Goal: Task Accomplishment & Management: Use online tool/utility

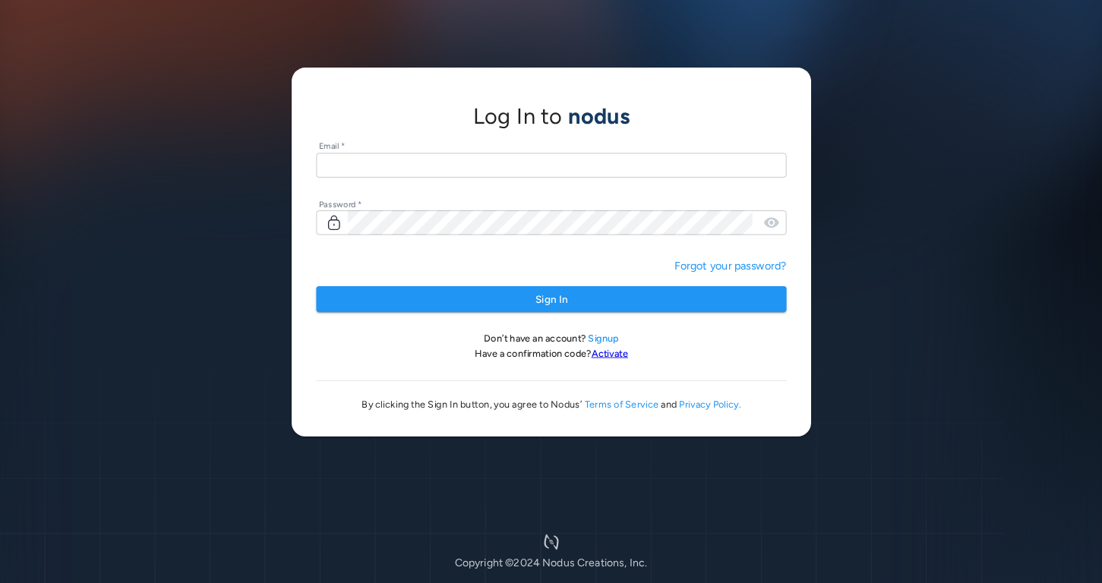
click at [455, 163] on input "text" at bounding box center [551, 165] width 470 height 25
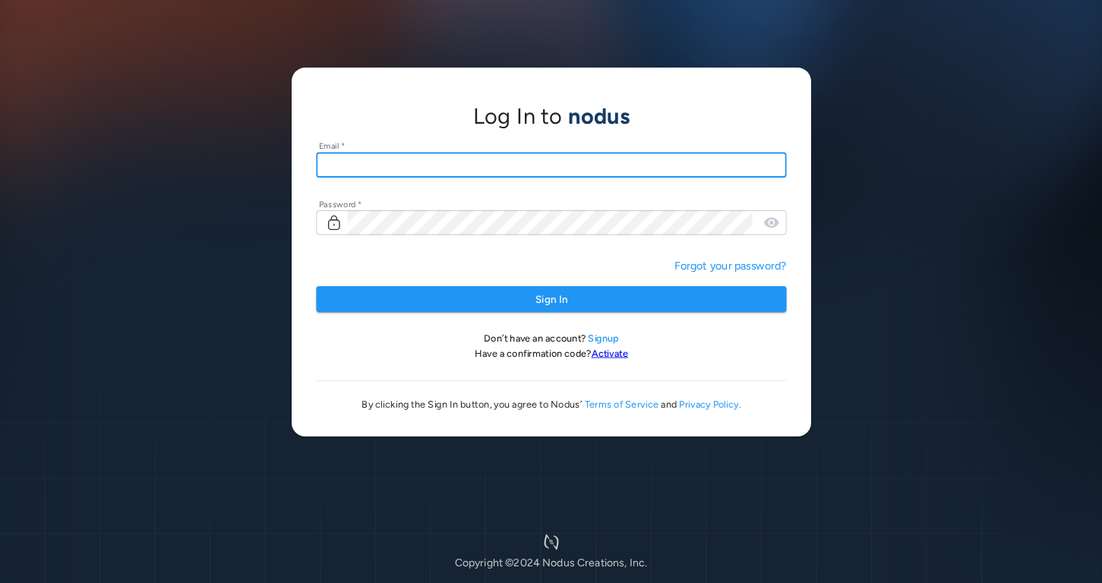
type input "**********"
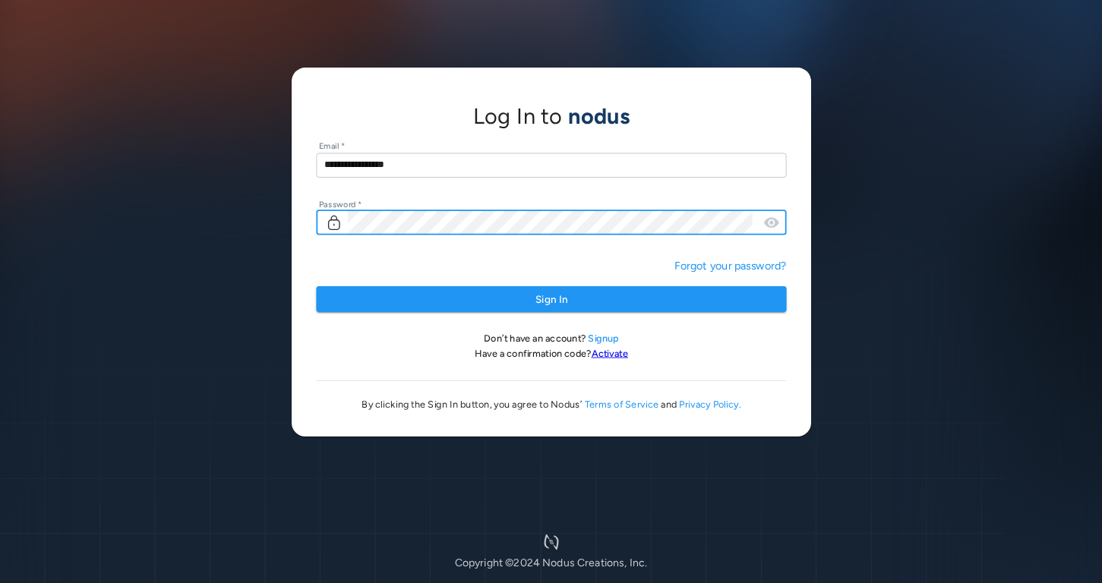
click at [316, 286] on button "Sign In" at bounding box center [551, 299] width 470 height 27
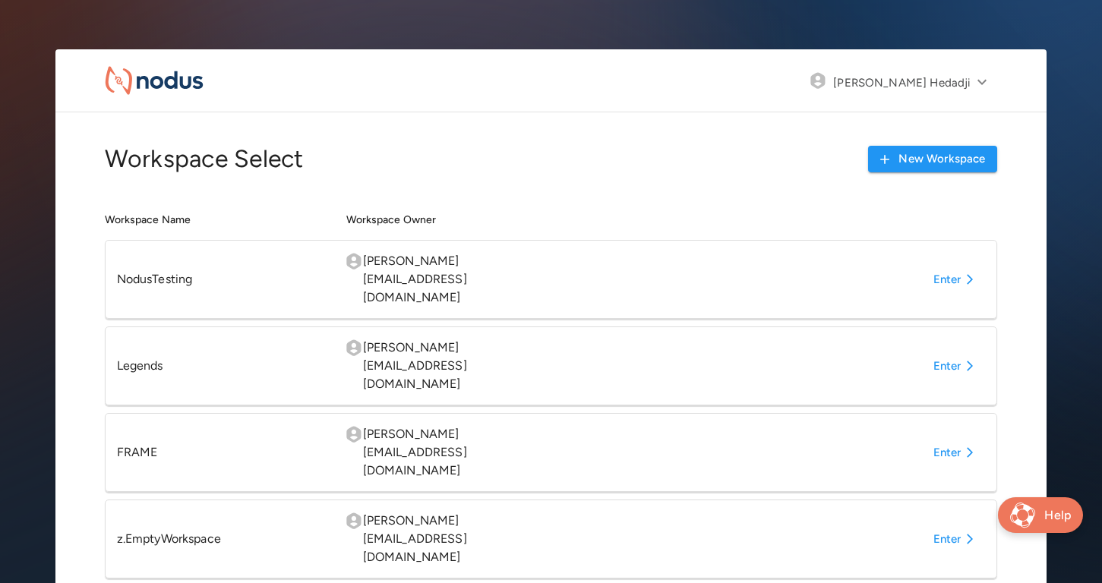
scroll to position [625, 0]
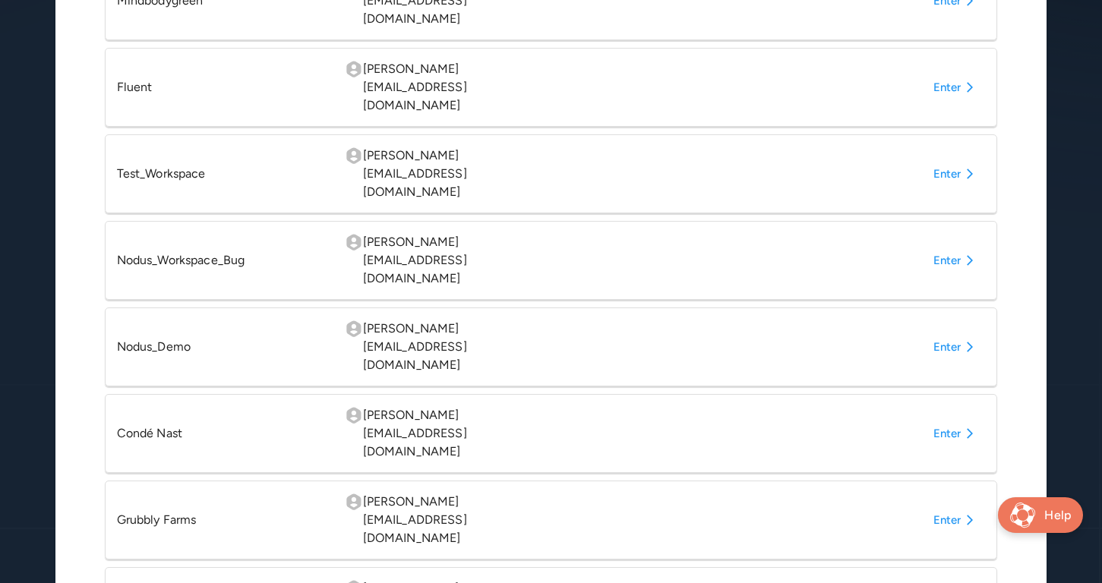
click at [941, 420] on button "Enter" at bounding box center [956, 433] width 58 height 27
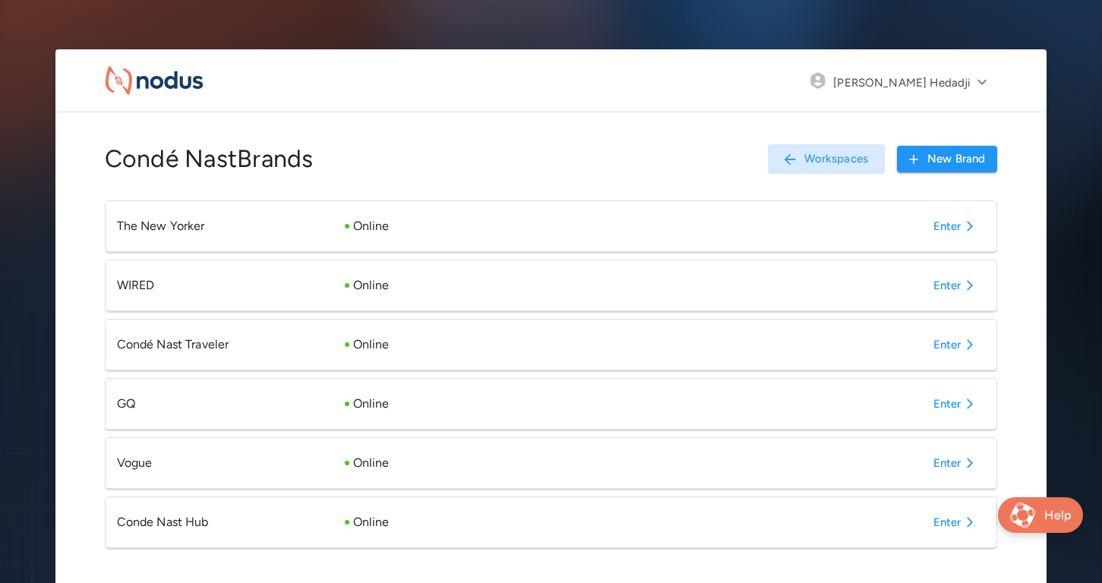
click at [941, 521] on button "Enter" at bounding box center [956, 522] width 58 height 27
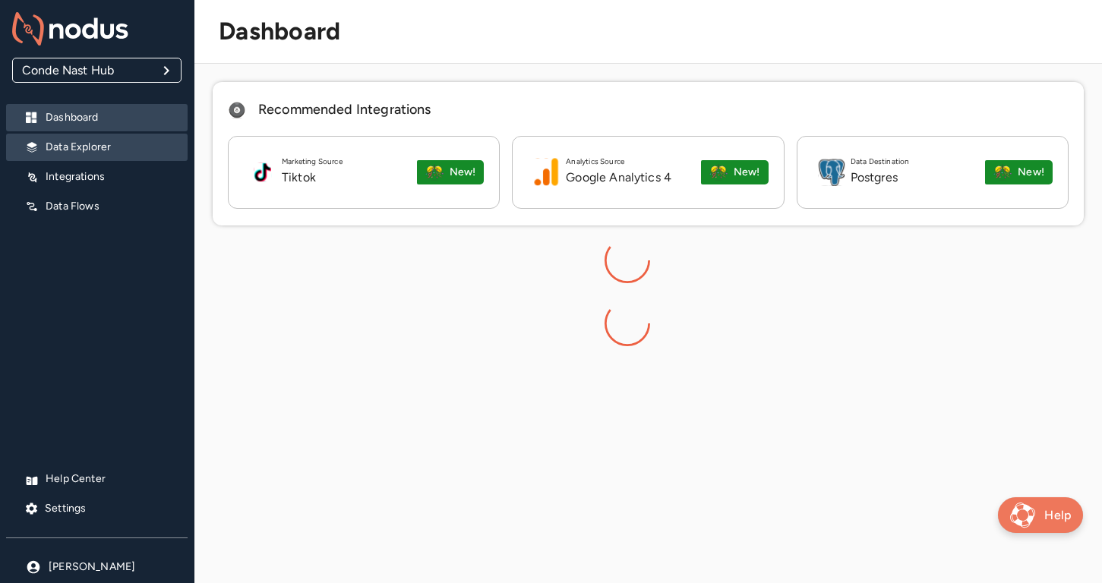
click at [103, 148] on p "Data Explorer" at bounding box center [111, 147] width 130 height 15
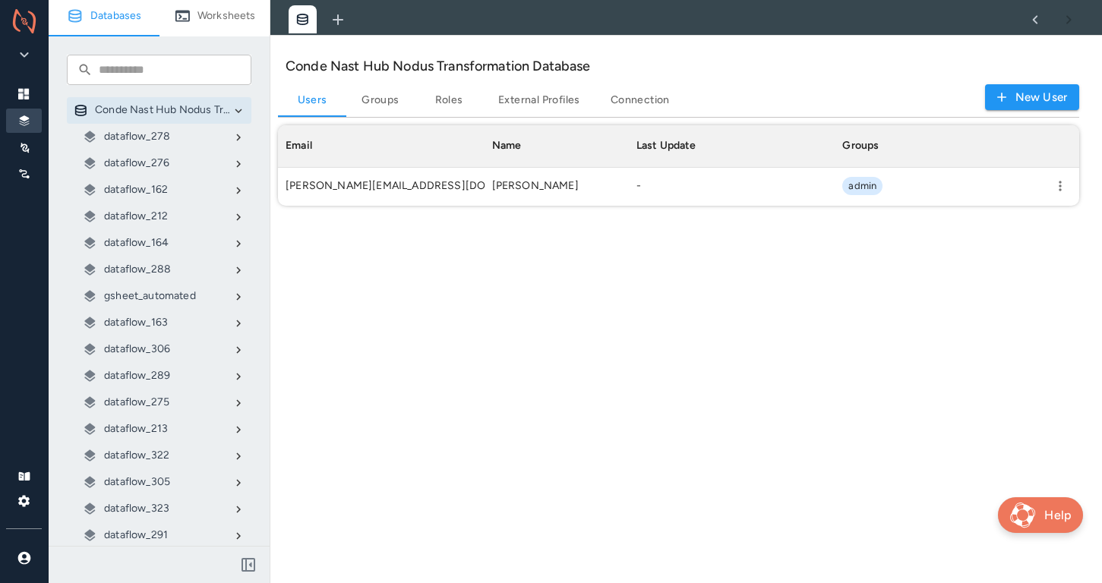
scroll to position [81, 801]
click at [118, 298] on p "gsheet_automated" at bounding box center [150, 296] width 92 height 15
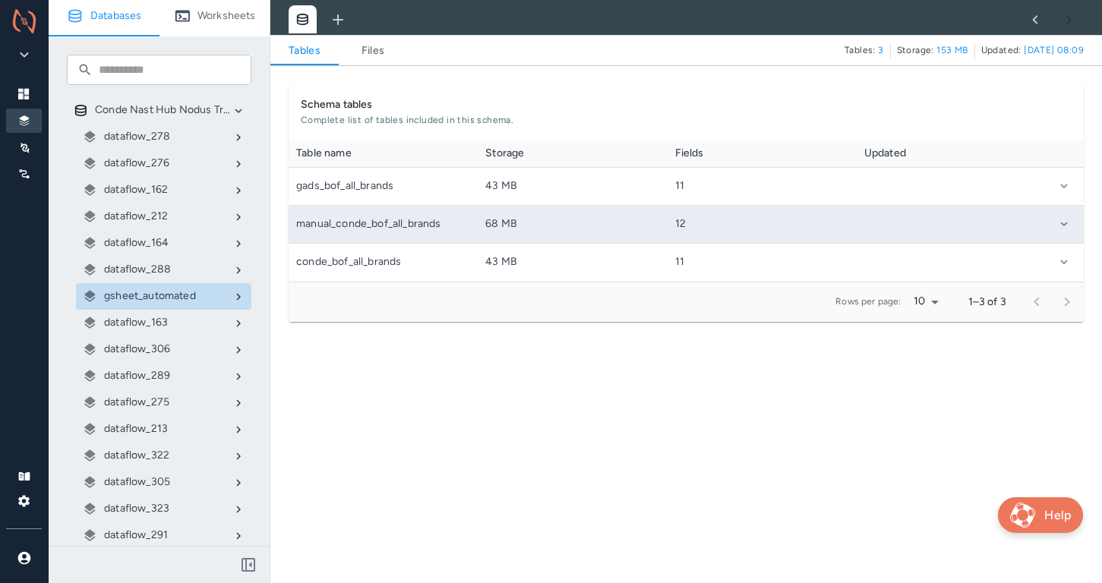
scroll to position [141, 795]
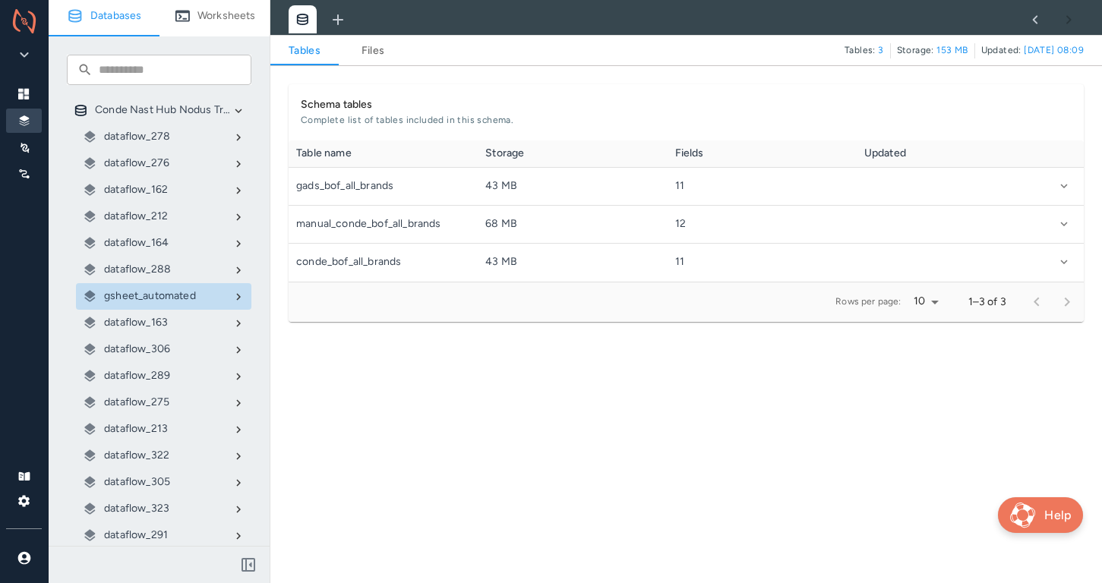
click at [379, 51] on link "Files" at bounding box center [373, 51] width 68 height 18
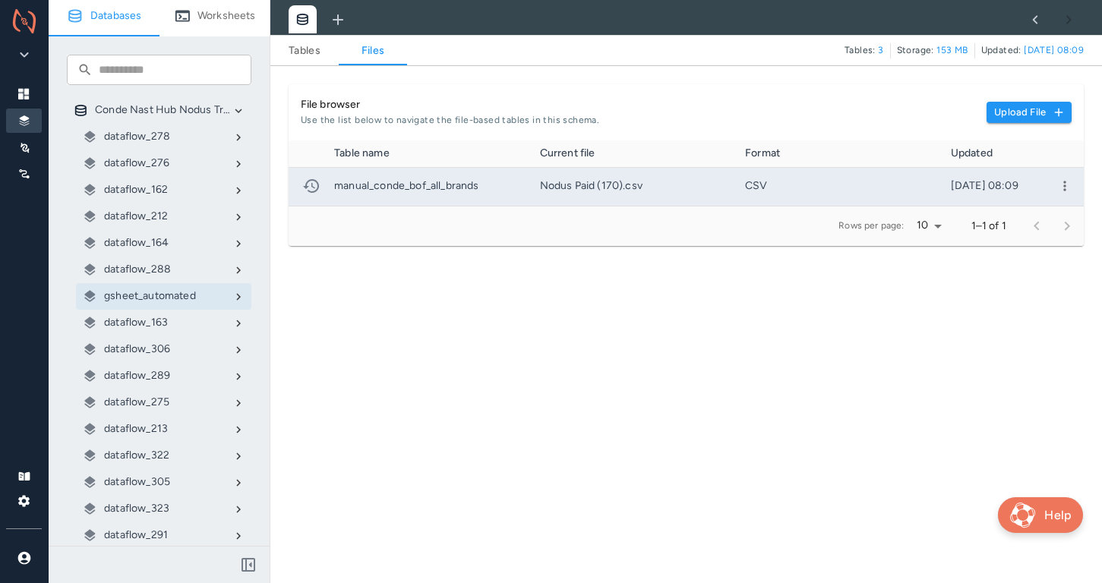
scroll to position [65, 795]
click at [1063, 188] on icon "more" at bounding box center [1064, 185] width 15 height 15
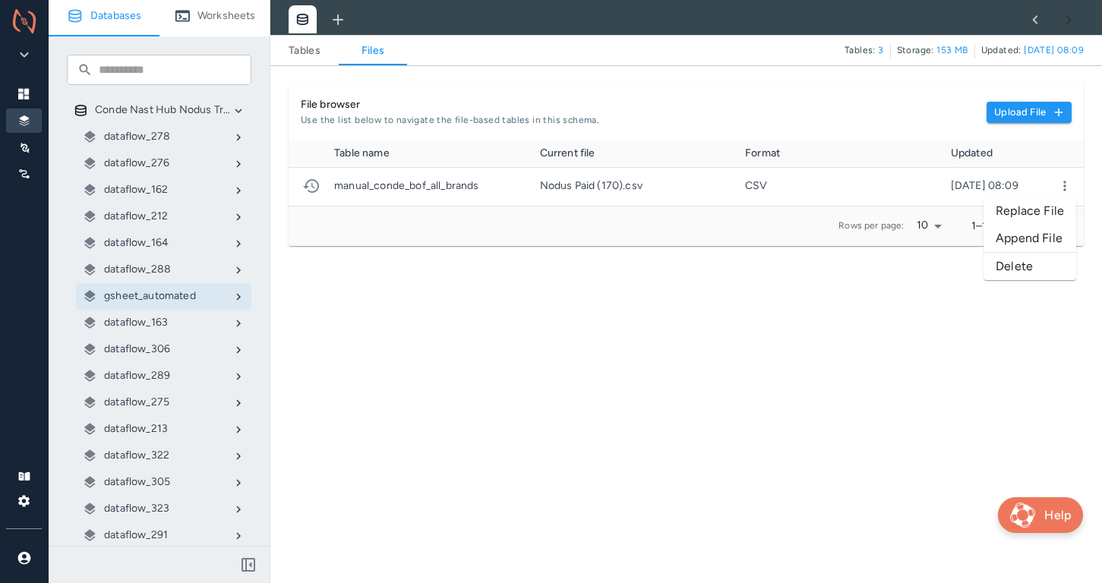
click at [1025, 207] on li "Replace File" at bounding box center [1030, 210] width 93 height 27
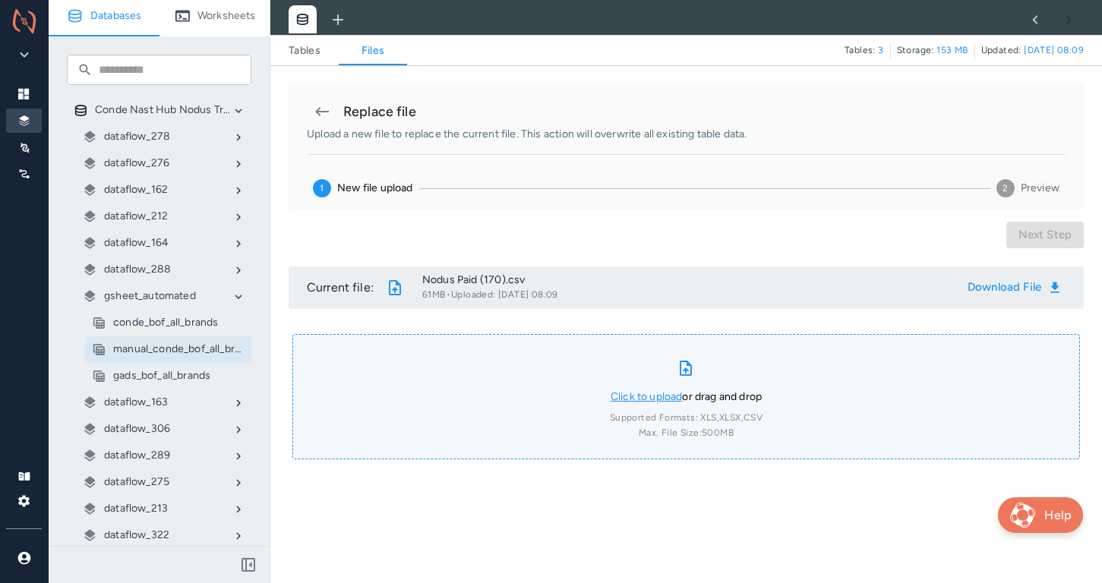
click at [611, 395] on link "Click to upload" at bounding box center [647, 396] width 72 height 13
click at [0, 0] on input "Click to upload or drag and drop Supported Formats: XLS, XLSX, CSV Max. File Si…" at bounding box center [0, 0] width 0 height 0
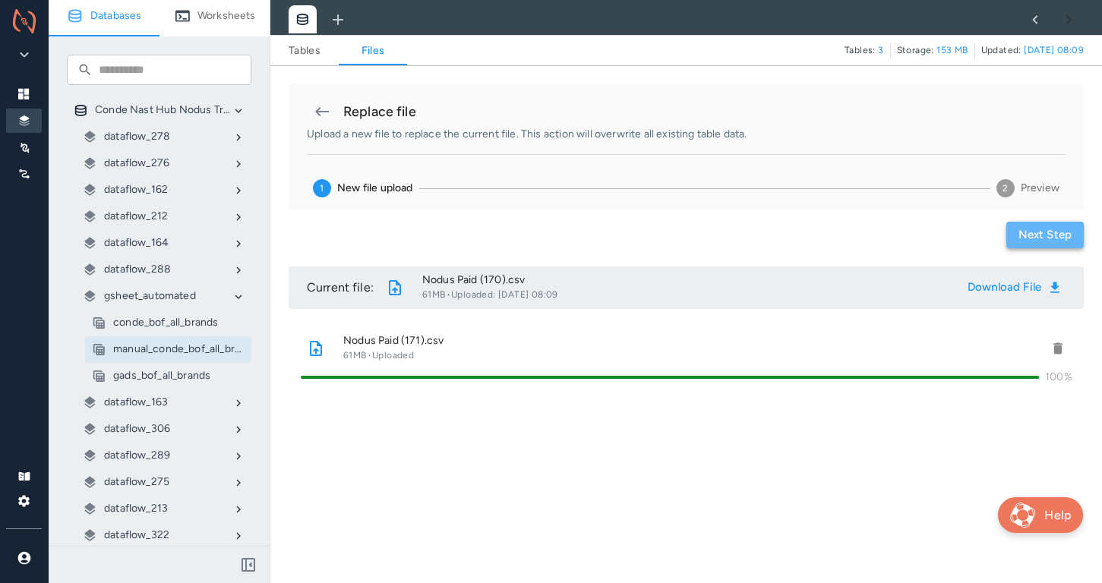
click at [1028, 226] on button "Next step" at bounding box center [1044, 235] width 77 height 27
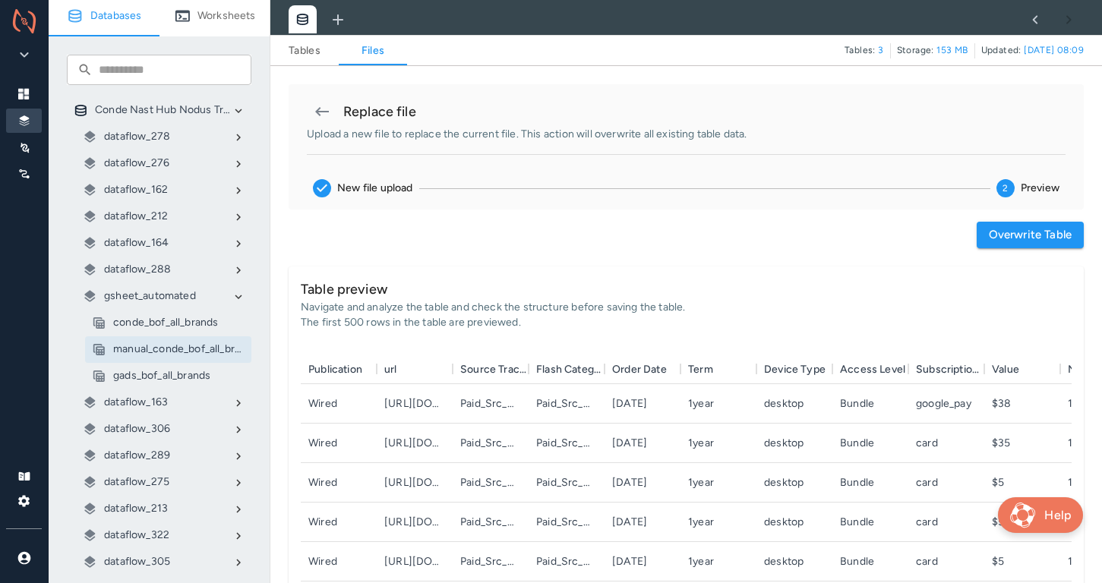
scroll to position [264, 771]
click at [992, 242] on button "Overwrite table" at bounding box center [1030, 235] width 107 height 27
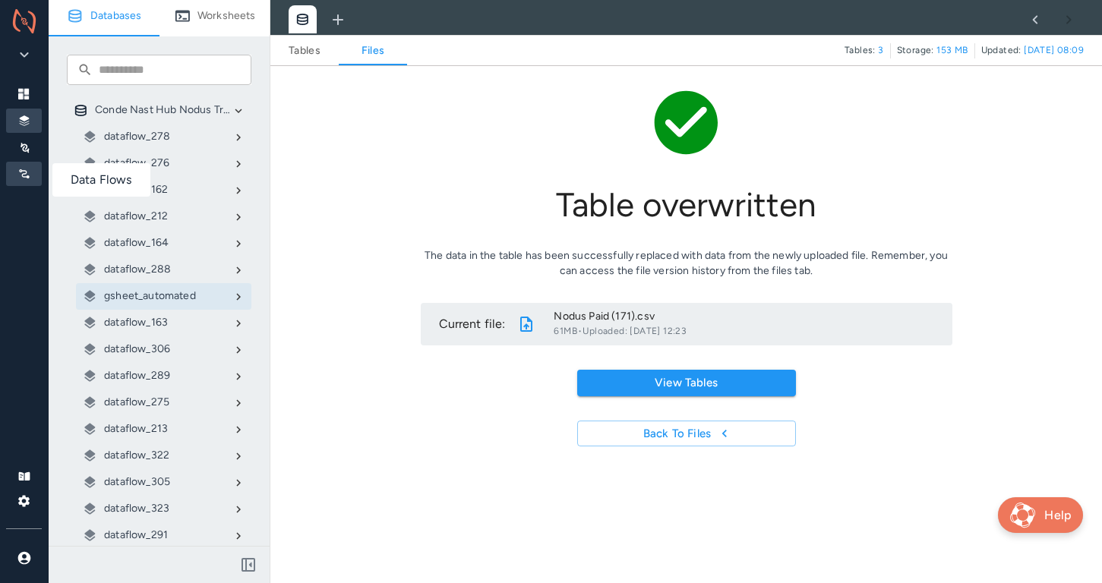
click at [25, 174] on icon at bounding box center [24, 174] width 12 height 12
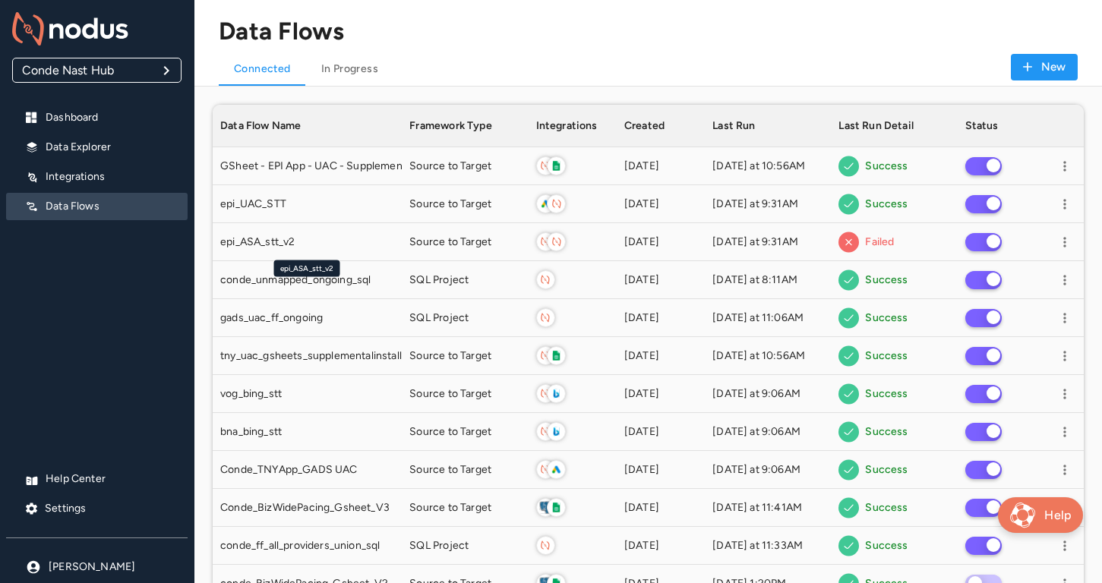
scroll to position [2169, 871]
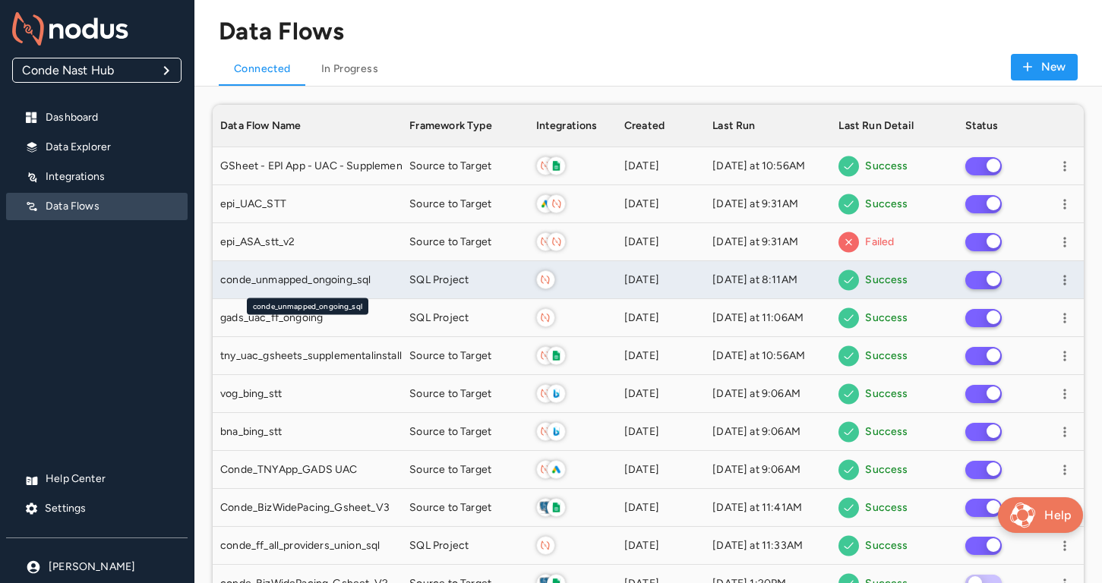
click at [388, 280] on div "conde_unmapped_ongoing_sql" at bounding box center [307, 280] width 174 height 15
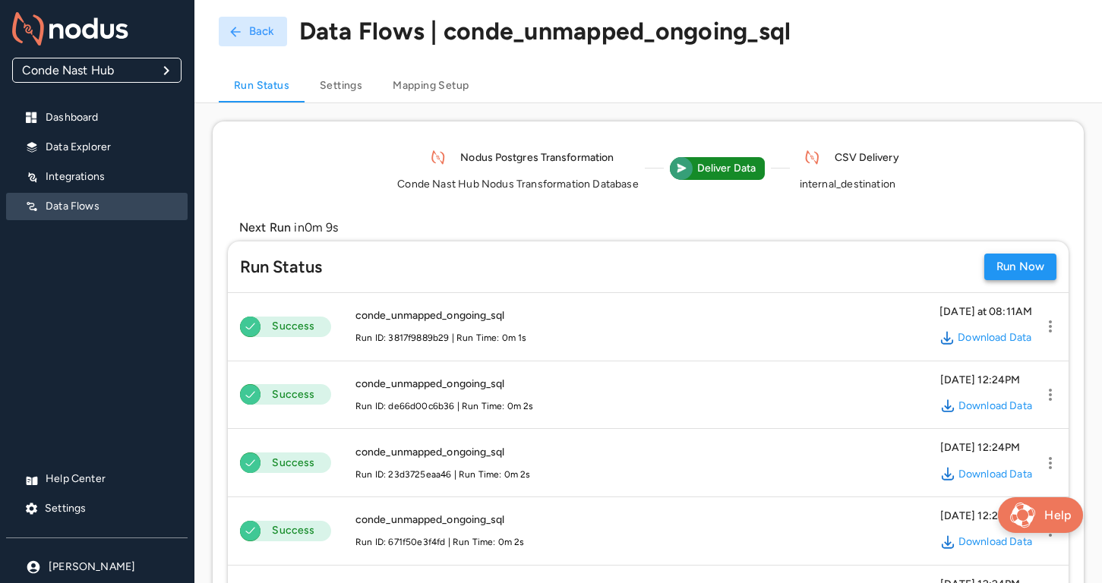
click at [1006, 270] on button "Run Now" at bounding box center [1020, 267] width 72 height 27
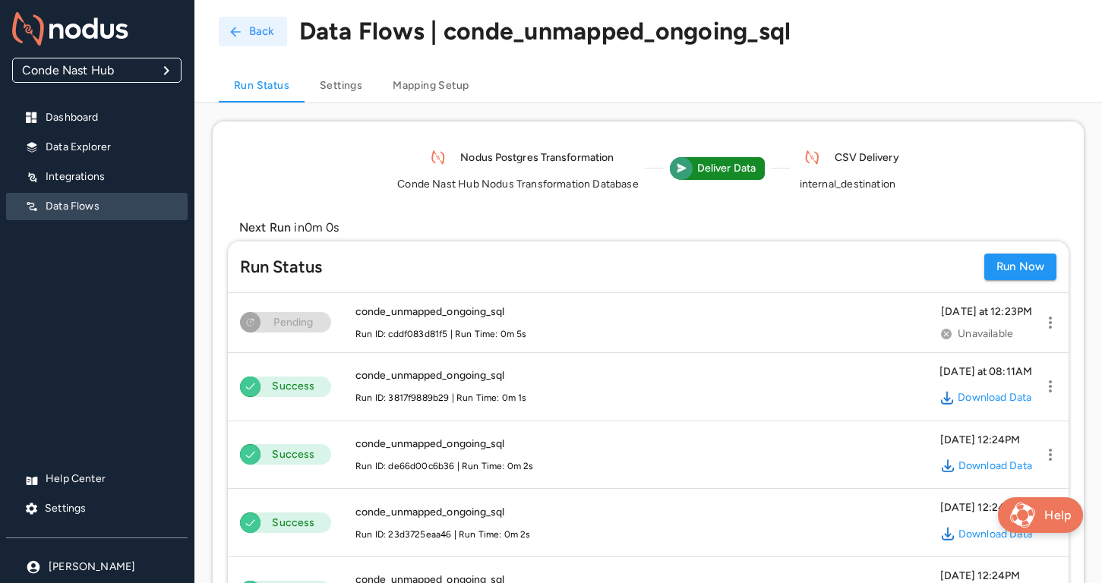
click at [235, 29] on icon "button" at bounding box center [235, 31] width 15 height 15
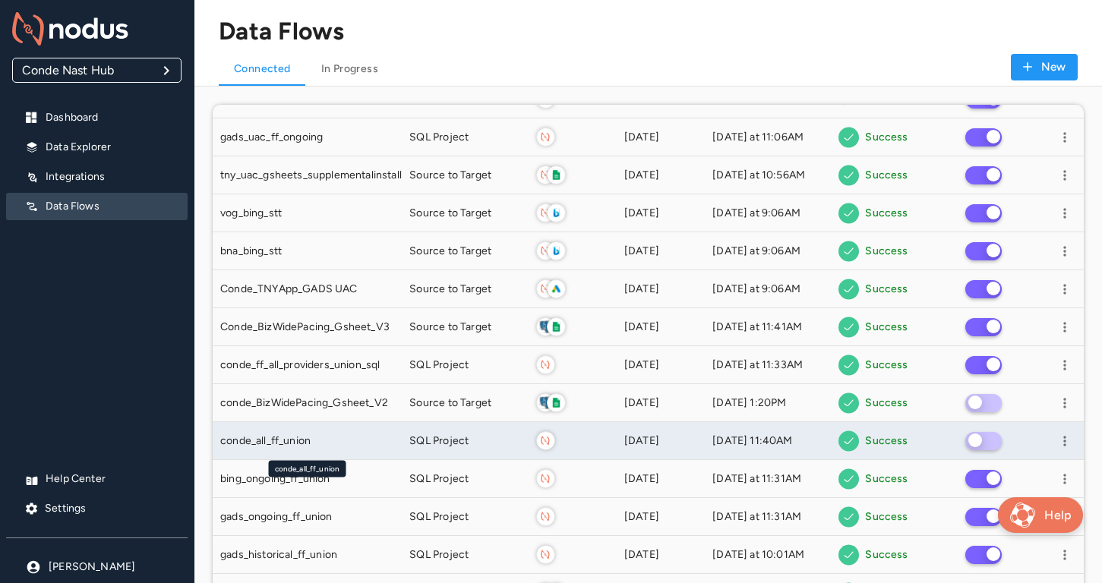
scroll to position [190, 0]
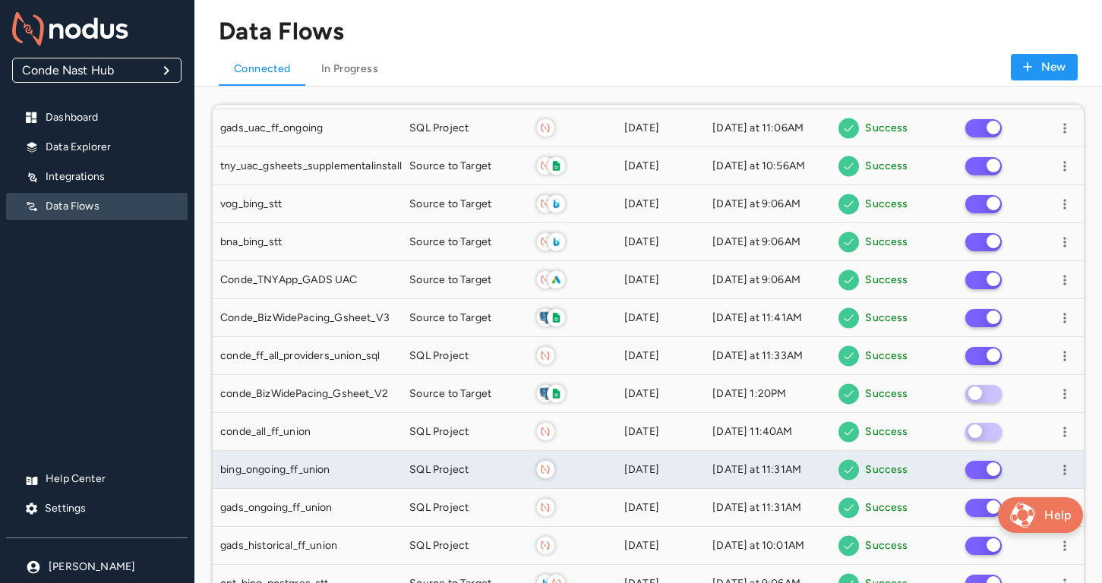
click at [358, 477] on div "bing_ongoing_ff_union" at bounding box center [307, 470] width 189 height 38
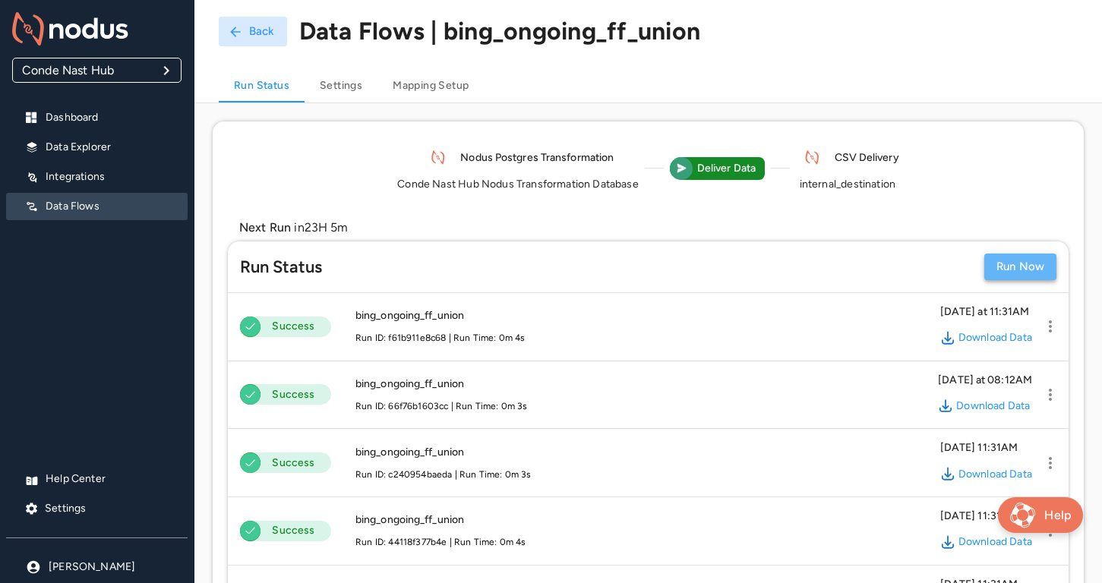
click at [1013, 270] on button "Run Now" at bounding box center [1020, 267] width 72 height 27
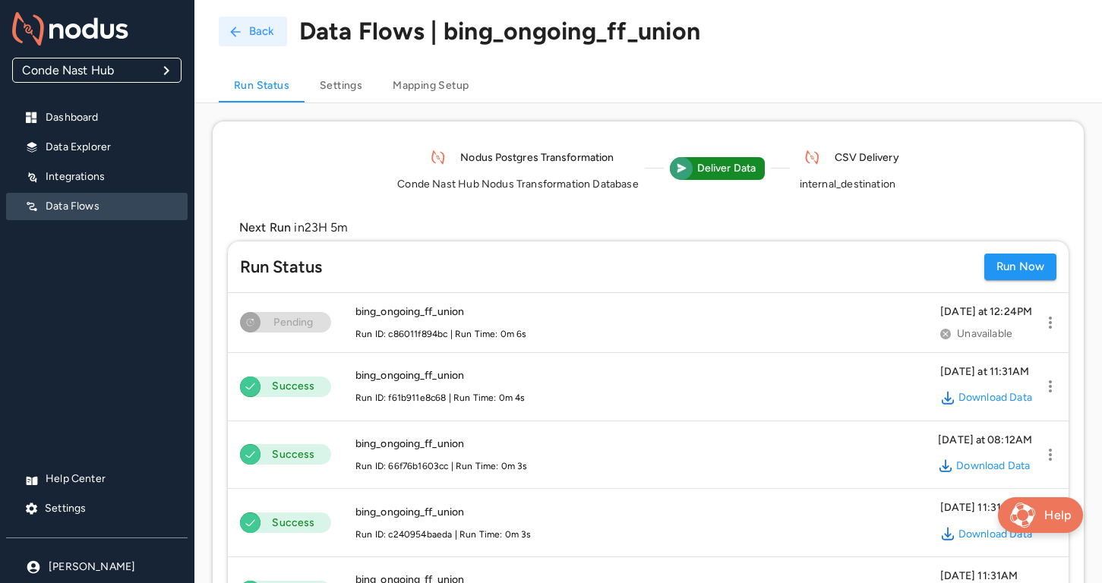
click at [243, 35] on button "Back" at bounding box center [253, 32] width 68 height 30
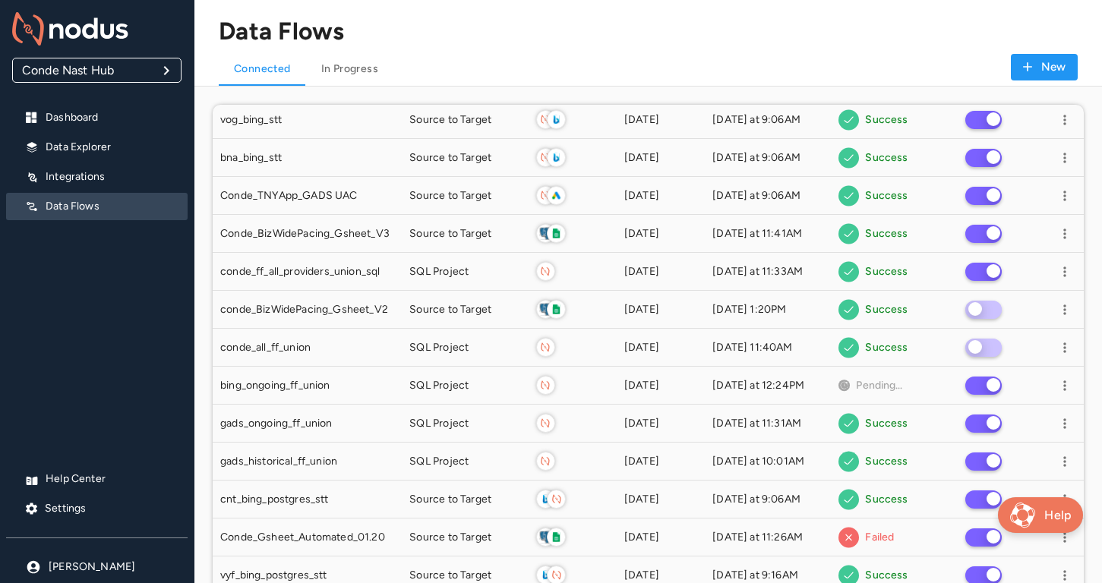
scroll to position [288, 0]
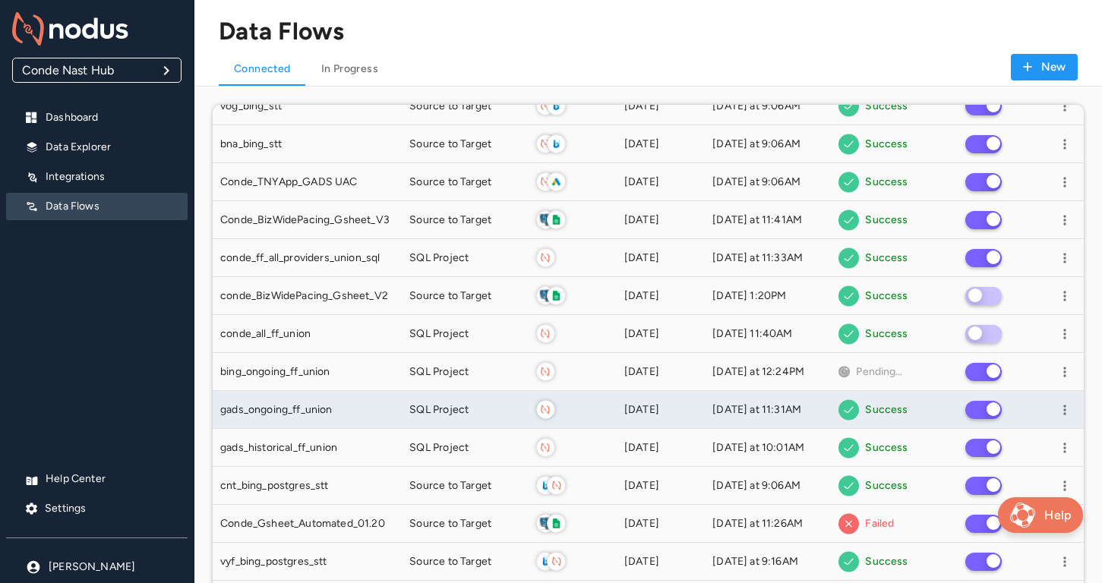
click at [395, 406] on div "gads_ongoing_ff_union" at bounding box center [307, 410] width 189 height 38
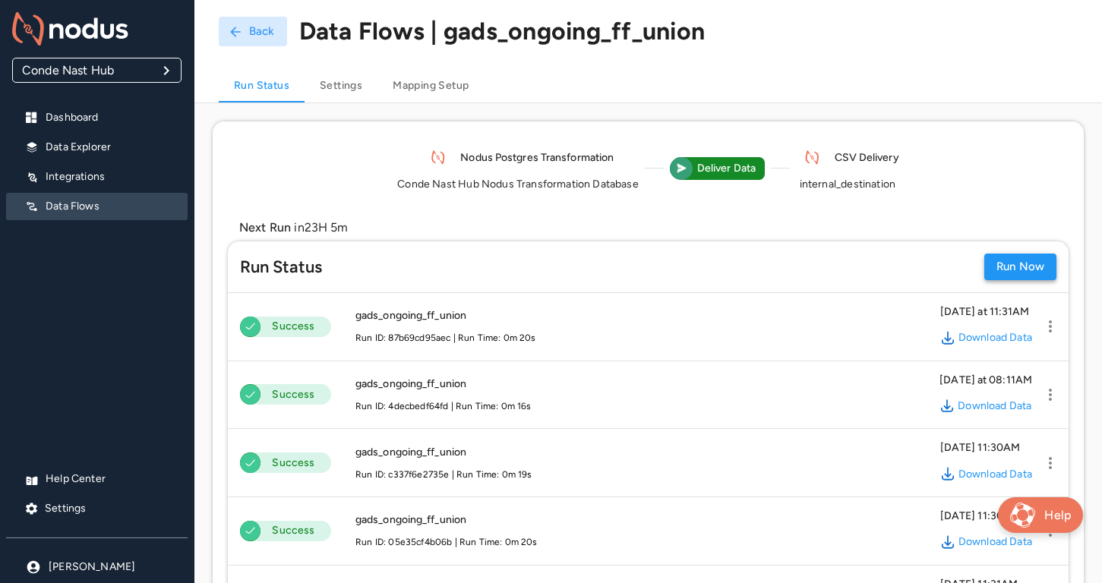
click at [1014, 264] on button "Run Now" at bounding box center [1020, 267] width 72 height 27
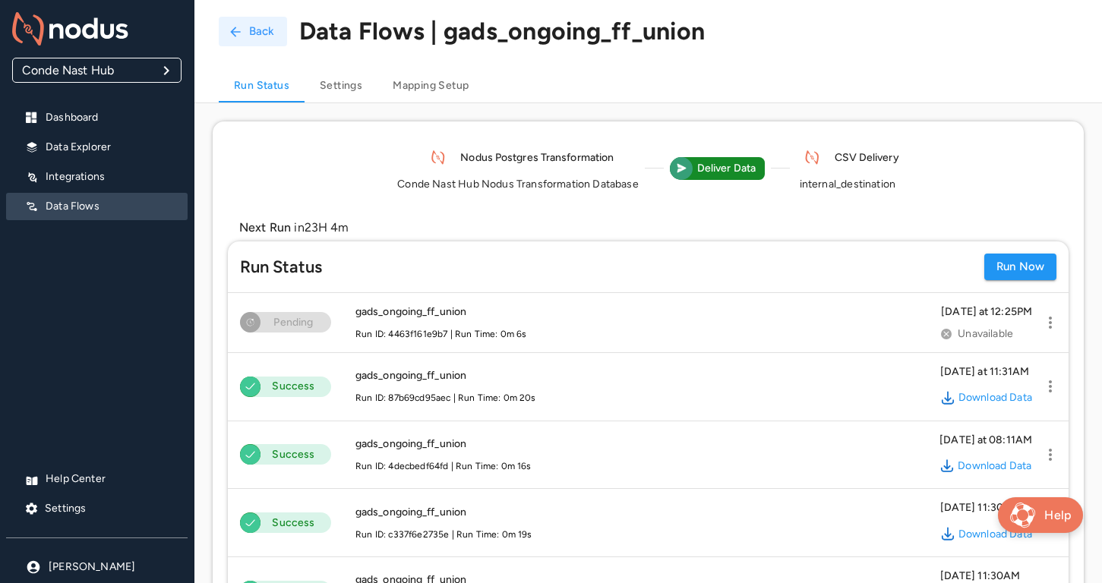
click at [239, 37] on icon "button" at bounding box center [235, 31] width 15 height 15
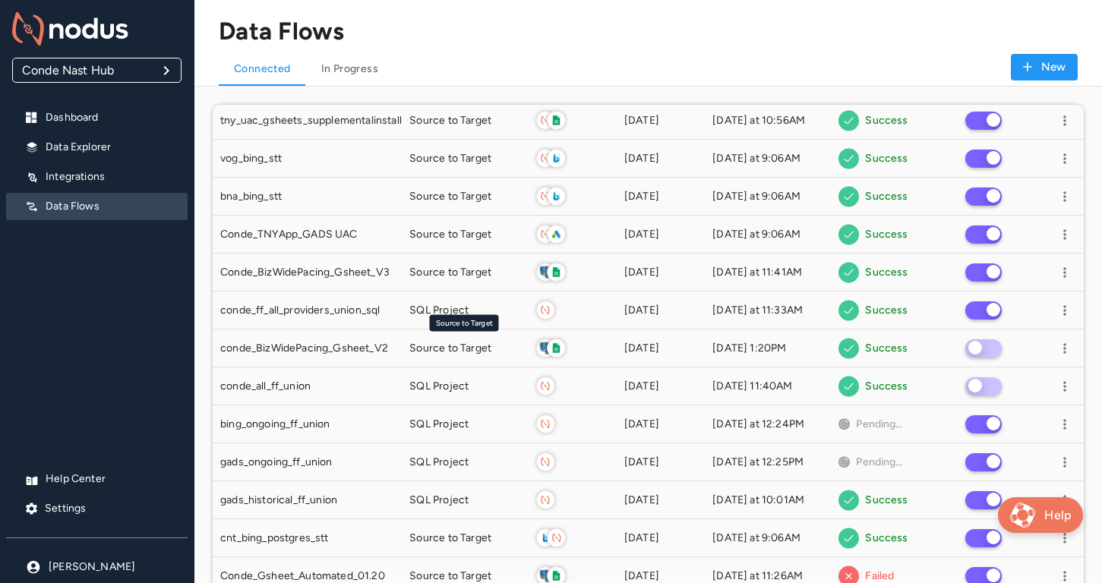
scroll to position [247, 0]
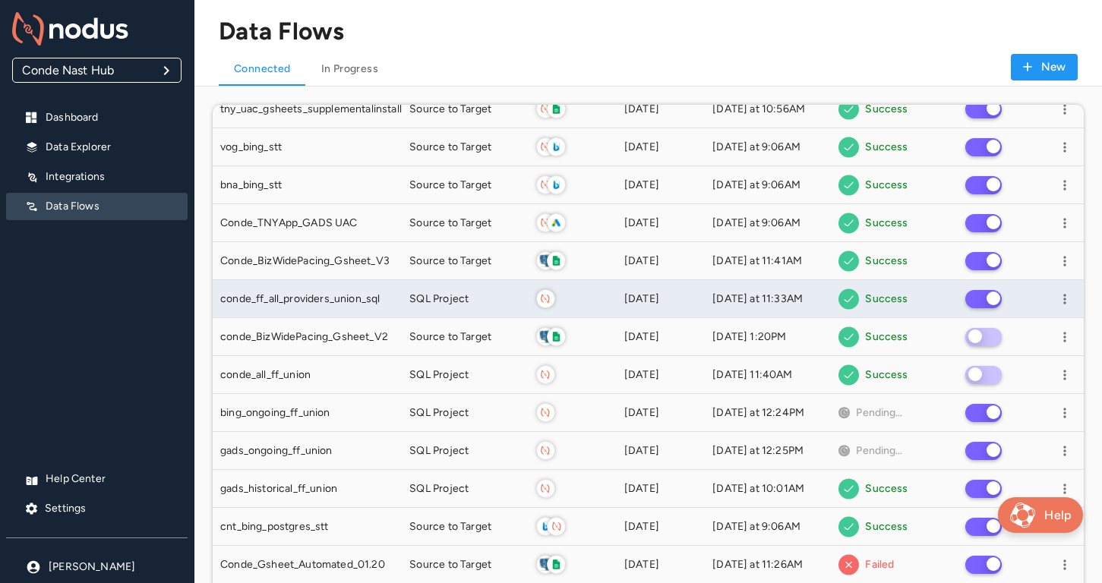
click at [325, 307] on div "conde_ff_all_providers_union_sql" at bounding box center [307, 299] width 189 height 38
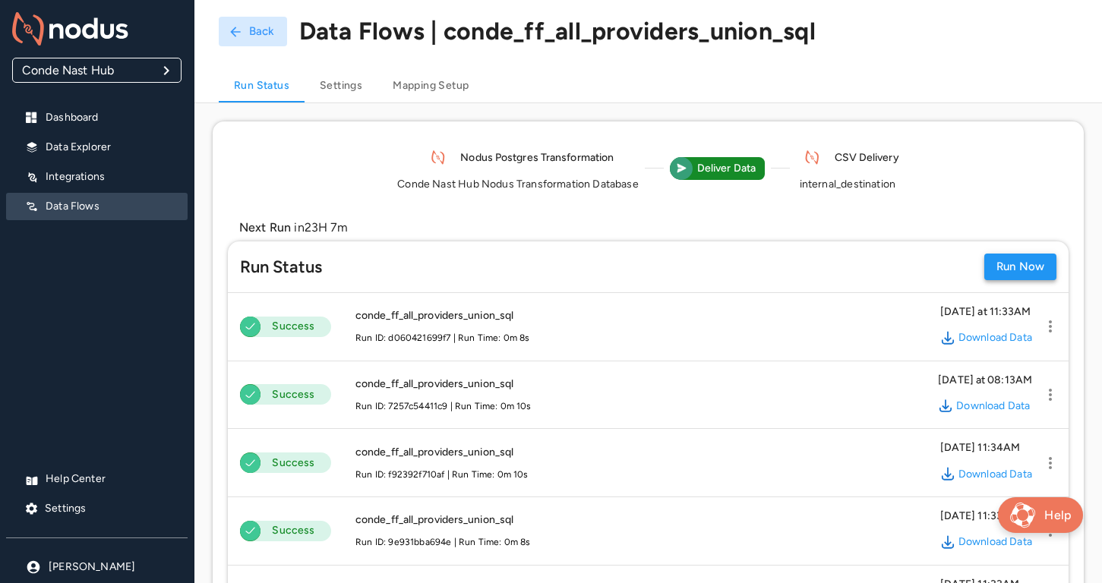
click at [1036, 265] on button "Run Now" at bounding box center [1020, 267] width 72 height 27
